Goal: Task Accomplishment & Management: Use online tool/utility

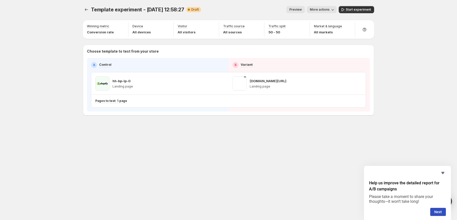
click at [64, 106] on div "Template experiment - [DATE] 12:58:27. This page is ready Template experiment -…" at bounding box center [228, 110] width 457 height 220
click at [348, 83] on icon "button" at bounding box center [349, 83] width 5 height 5
click at [357, 84] on icon "button" at bounding box center [358, 83] width 5 height 5
click at [360, 93] on span "Change template" at bounding box center [358, 94] width 27 height 4
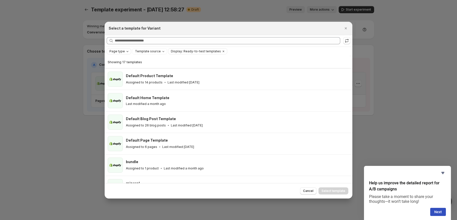
click at [119, 51] on span "Page type" at bounding box center [116, 51] width 15 height 4
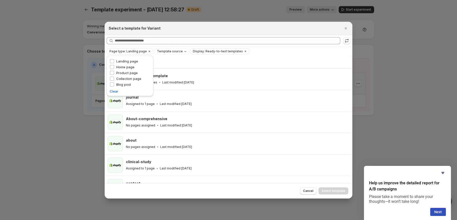
click at [173, 59] on div "Showing 11 templates" at bounding box center [227, 61] width 239 height 5
click at [347, 29] on icon "Close" at bounding box center [345, 28] width 5 height 5
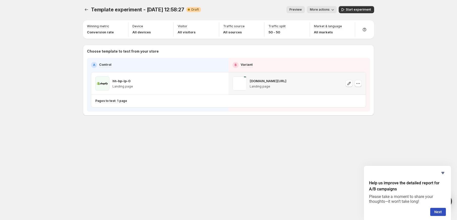
click at [407, 56] on div "Template experiment - [DATE] 12:58:27. This page is ready Template experiment -…" at bounding box center [228, 110] width 457 height 220
click at [276, 81] on p "[DOMAIN_NAME][URL]" at bounding box center [268, 80] width 37 height 5
click at [266, 87] on p "Landing page" at bounding box center [268, 86] width 37 height 4
click at [349, 82] on icon "button" at bounding box center [349, 83] width 5 height 5
click at [358, 84] on icon "button" at bounding box center [358, 83] width 5 height 5
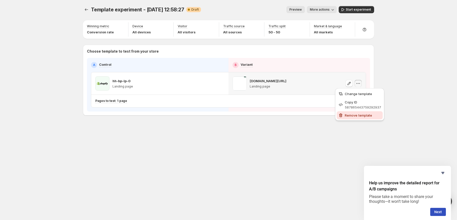
click at [362, 116] on span "Remove template" at bounding box center [358, 115] width 27 height 4
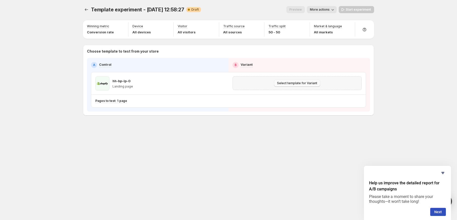
click at [306, 82] on span "Select template for Variant" at bounding box center [297, 83] width 40 height 4
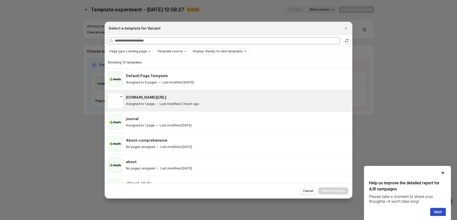
click at [143, 98] on h3 "[DOMAIN_NAME][URL]" at bounding box center [146, 97] width 40 height 5
click at [340, 192] on span "Select template" at bounding box center [334, 191] width 24 height 4
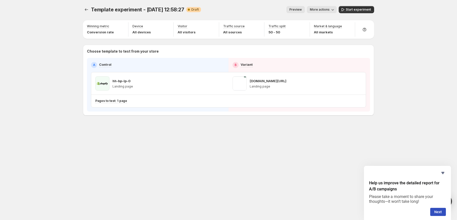
click at [94, 136] on div "Template experiment - [DATE] 12:58:27. This page is ready Template experiment -…" at bounding box center [228, 71] width 303 height 143
